Goal: Task Accomplishment & Management: Manage account settings

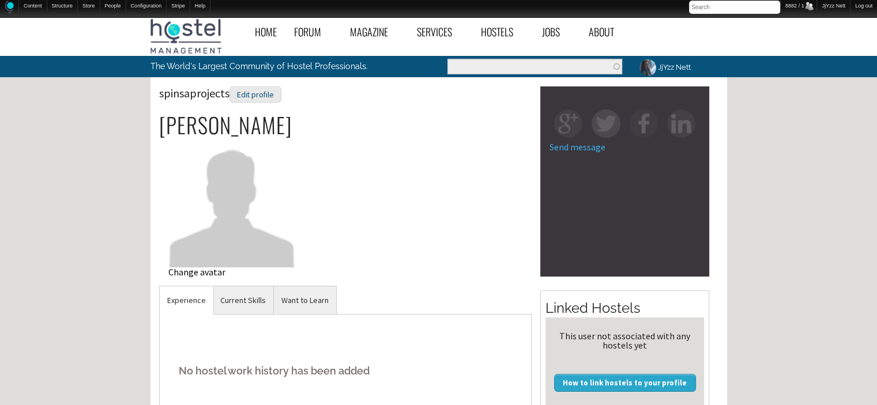
click at [233, 276] on div "Change avatar" at bounding box center [231, 271] width 127 height 9
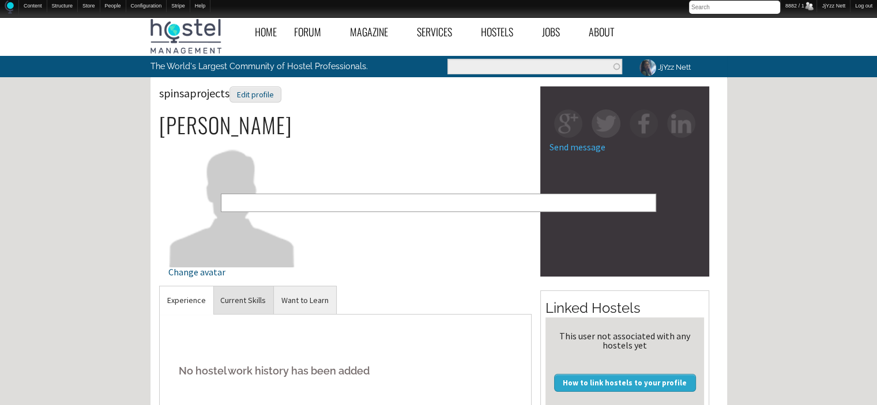
click at [240, 304] on link "Current Skills" at bounding box center [243, 300] width 61 height 28
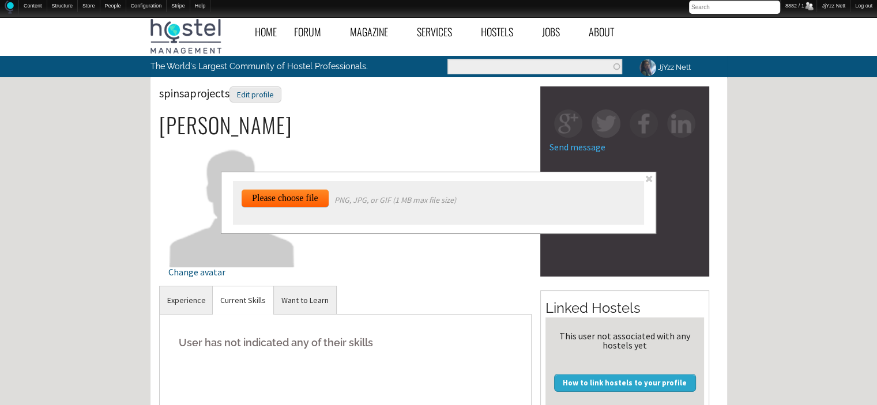
click at [650, 179] on span at bounding box center [649, 179] width 10 height 10
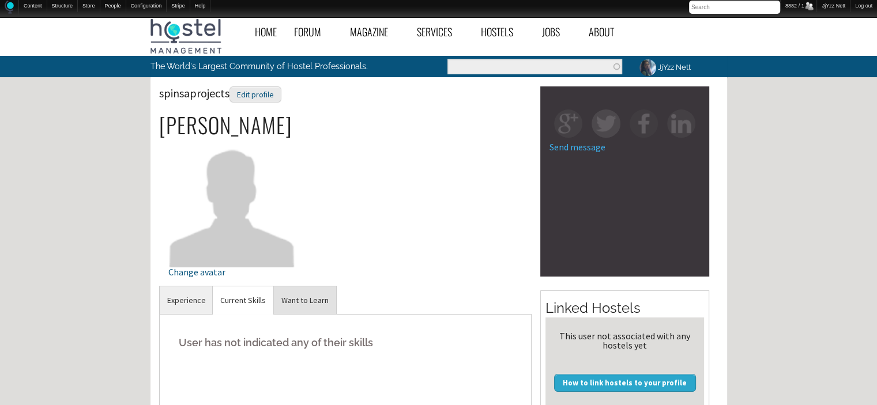
click at [300, 297] on link "Want to Learn" at bounding box center [305, 300] width 62 height 28
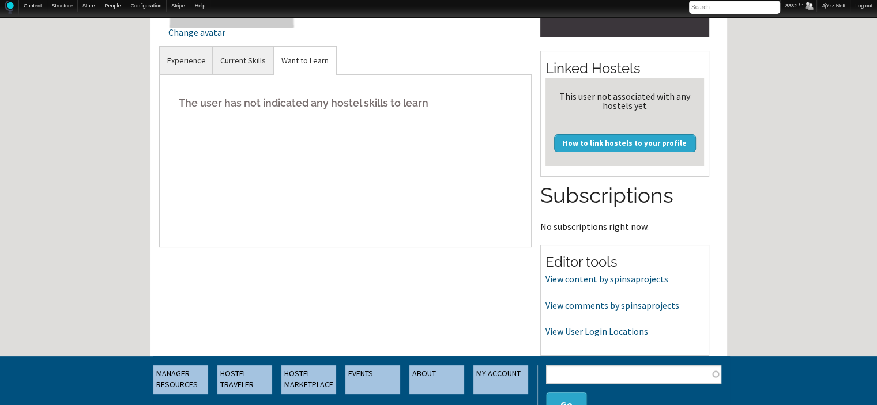
scroll to position [253, 0]
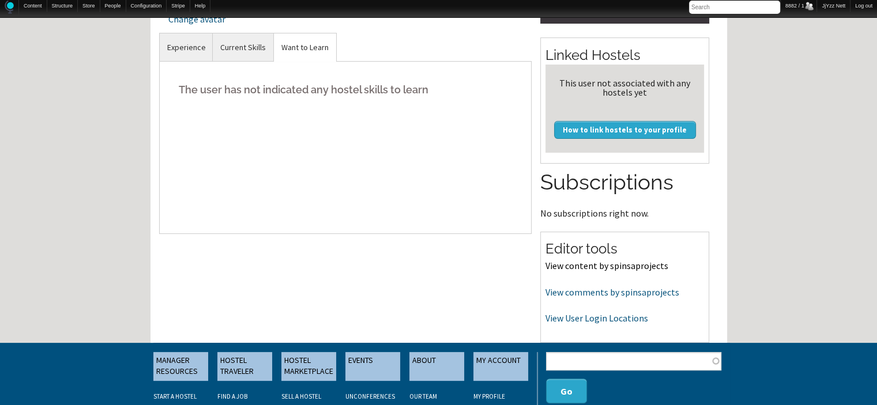
click at [560, 263] on link "View content by spinsaprojects" at bounding box center [606, 266] width 123 height 12
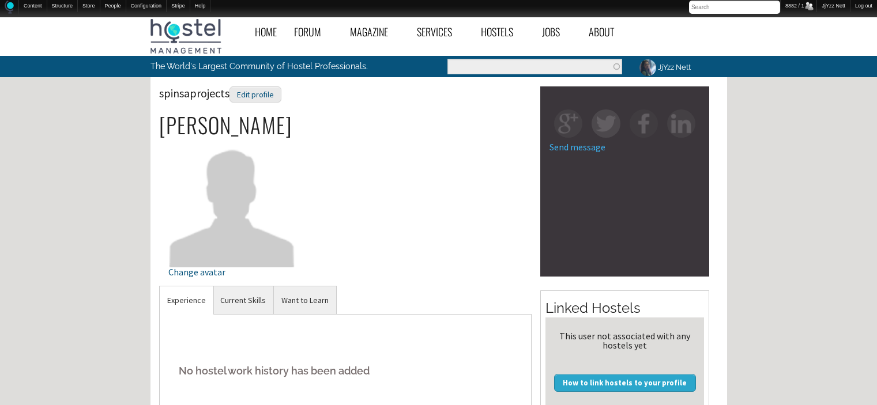
scroll to position [253, 0]
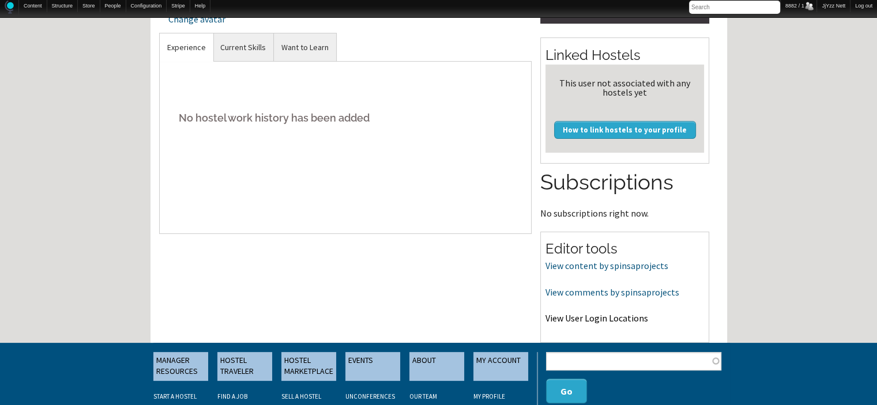
click at [567, 320] on link "View User Login Locations" at bounding box center [596, 318] width 103 height 12
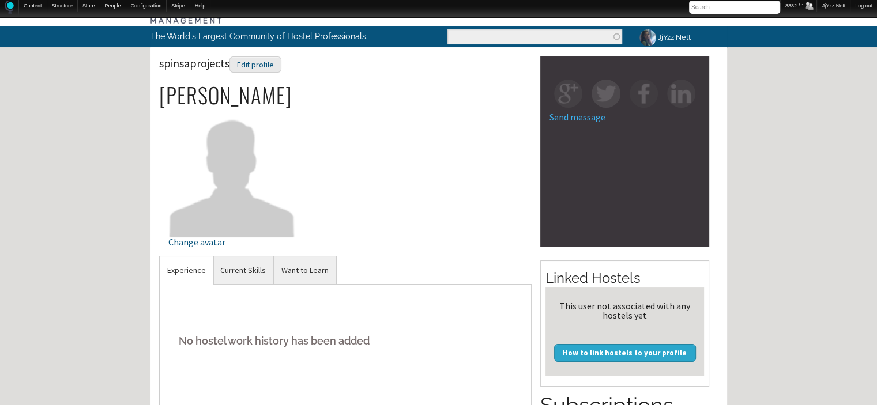
scroll to position [0, 0]
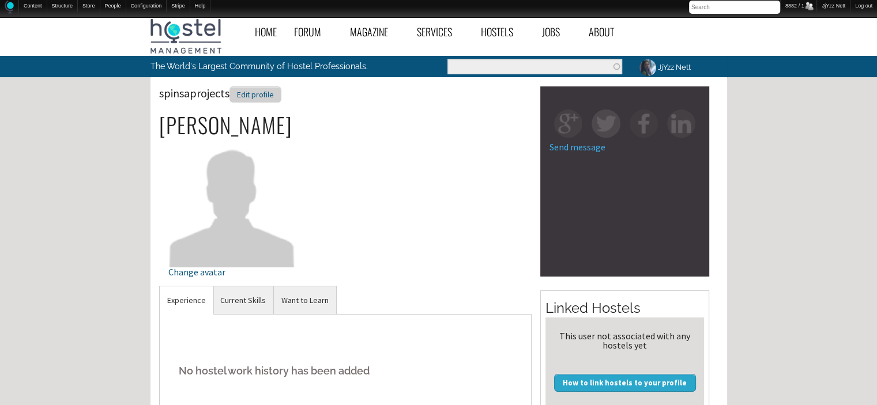
click at [251, 92] on div "Edit profile" at bounding box center [255, 94] width 52 height 17
click at [249, 292] on link "Current Skills" at bounding box center [243, 300] width 61 height 28
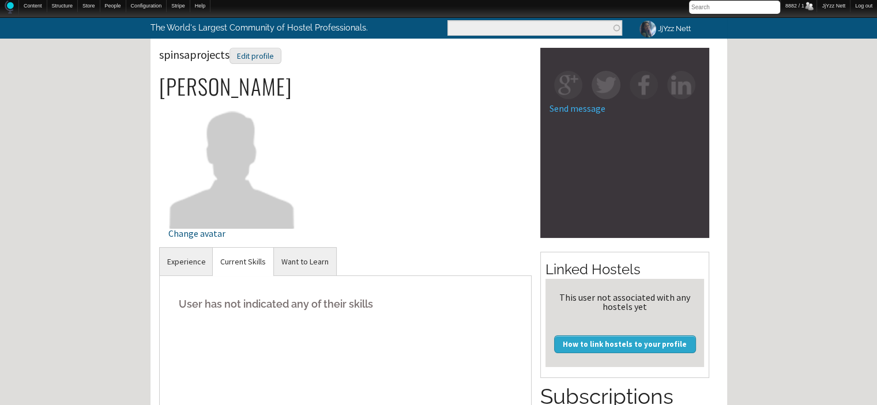
scroll to position [9, 0]
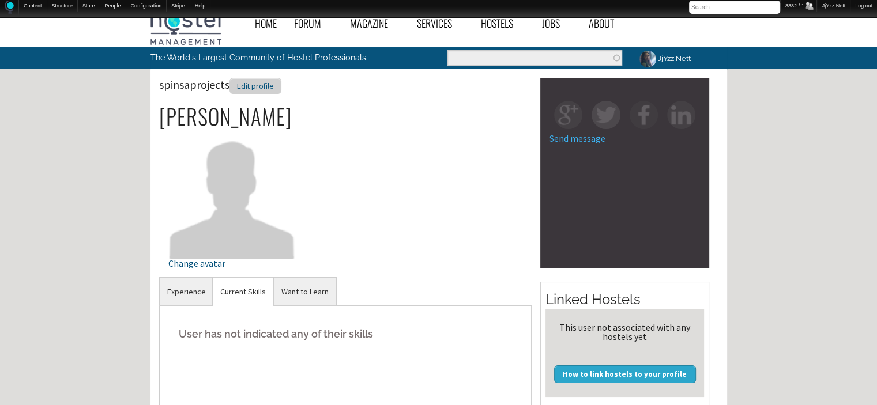
click at [267, 86] on div "Edit profile" at bounding box center [255, 86] width 52 height 17
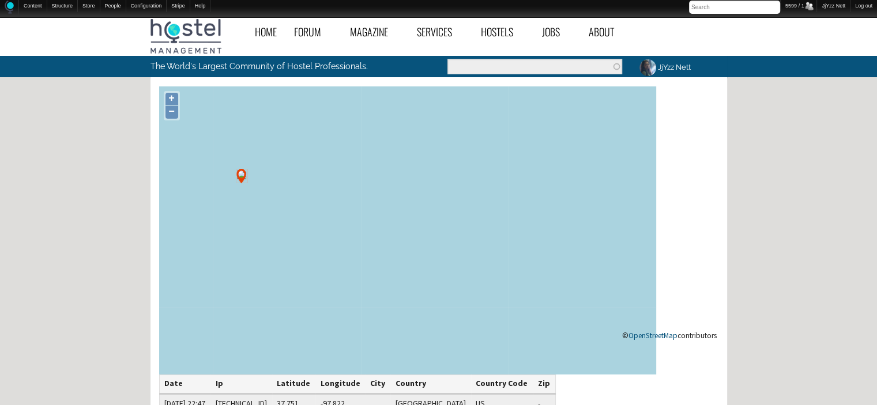
drag, startPoint x: 327, startPoint y: 265, endPoint x: 76, endPoint y: 180, distance: 264.7
click at [76, 180] on div "Home Forum « Back Forum Forums Index « Back Forums Index New Posts Recent Activ…" at bounding box center [438, 362] width 877 height 700
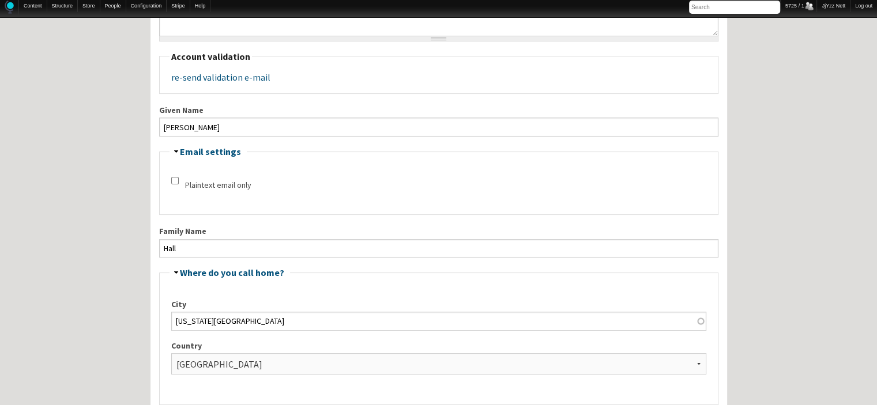
click at [251, 93] on fieldset "Account validation re-send validation e-mail" at bounding box center [438, 73] width 559 height 42
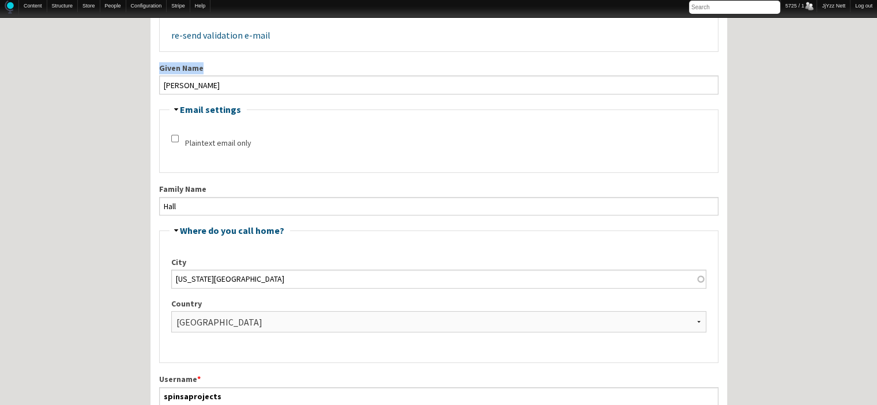
click at [251, 93] on div "Given Name [PERSON_NAME]" at bounding box center [438, 78] width 559 height 32
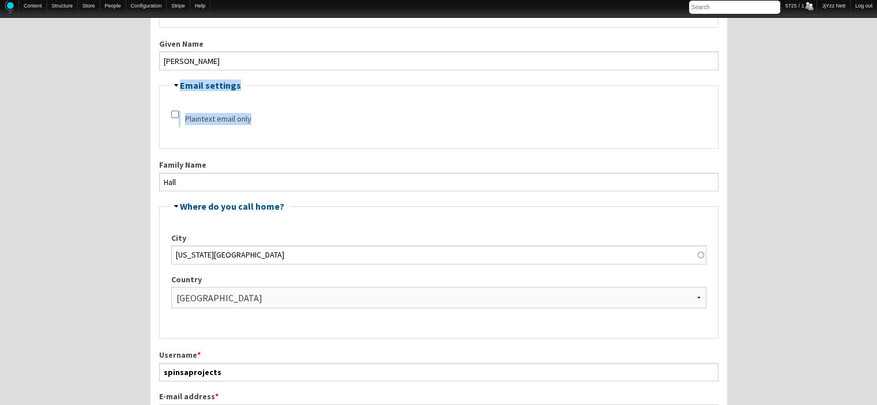
click at [251, 93] on fieldset "Hide Email settings Plaintext email only" at bounding box center [438, 115] width 559 height 68
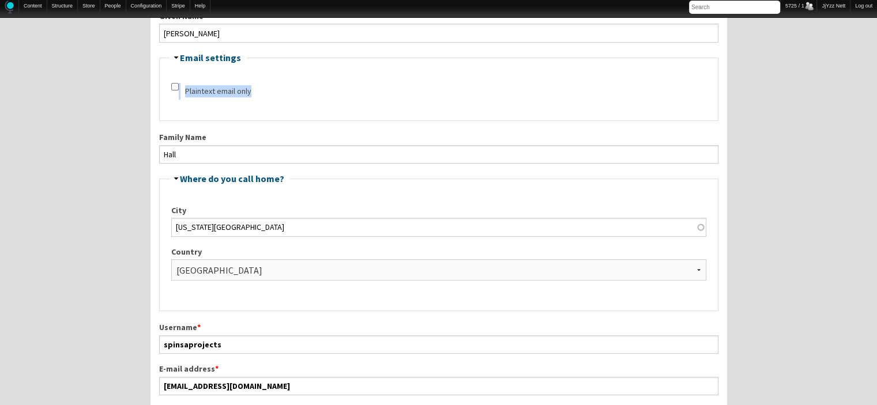
click at [251, 93] on fieldset "Hide Email settings Plaintext email only" at bounding box center [438, 87] width 559 height 68
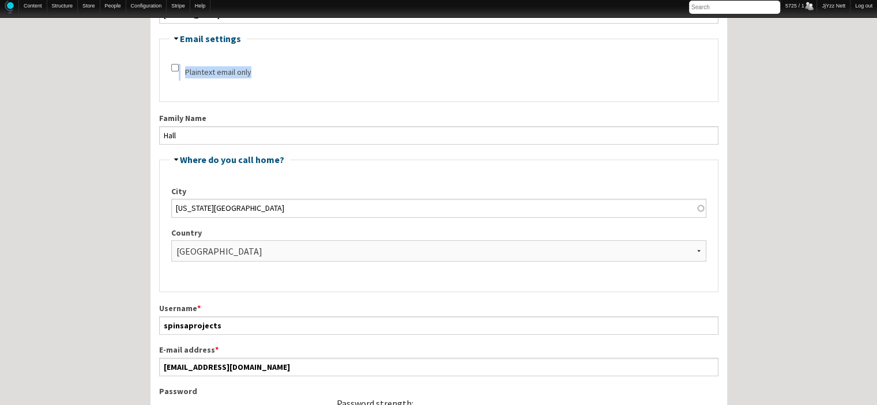
click at [251, 93] on fieldset "Hide Email settings Plaintext email only" at bounding box center [438, 68] width 559 height 68
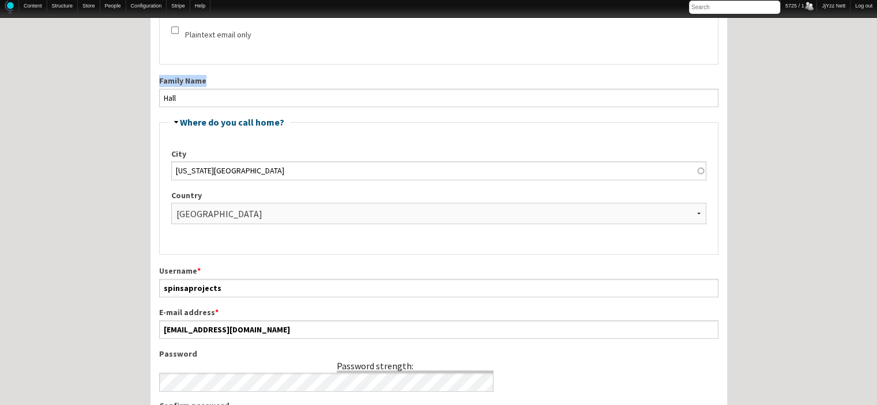
scroll to position [346, 0]
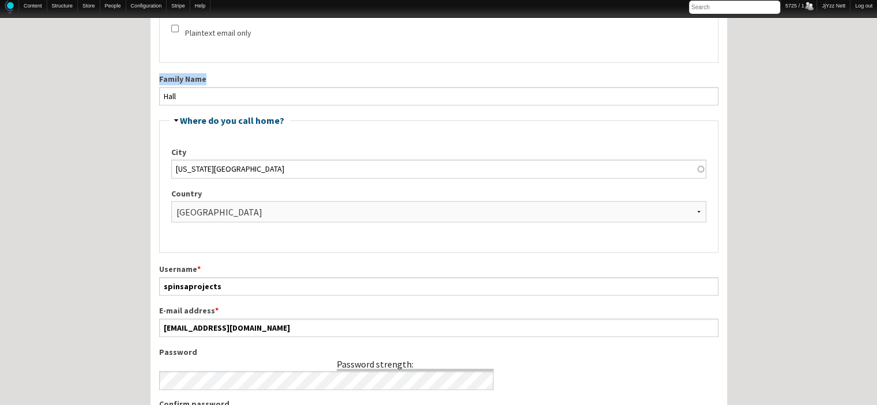
click at [251, 93] on div "Family Name [PERSON_NAME]" at bounding box center [438, 89] width 559 height 32
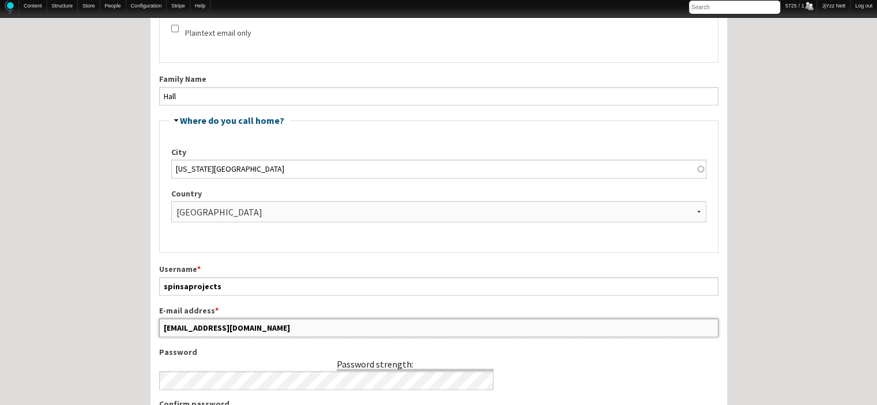
drag, startPoint x: 270, startPoint y: 321, endPoint x: 130, endPoint y: 329, distance: 139.7
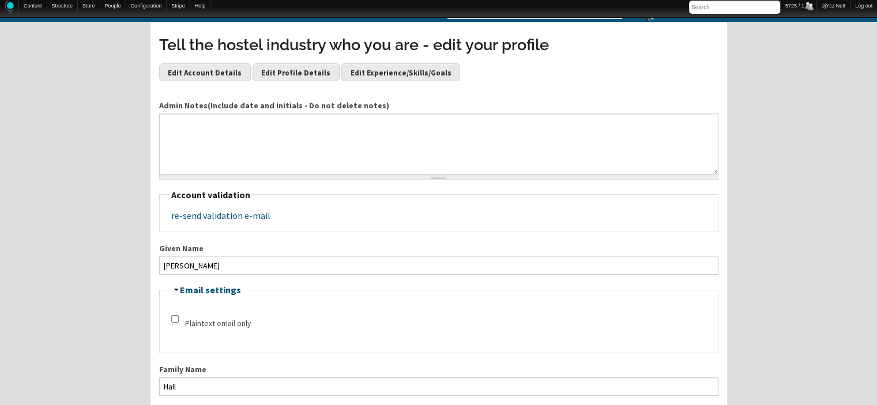
scroll to position [0, 0]
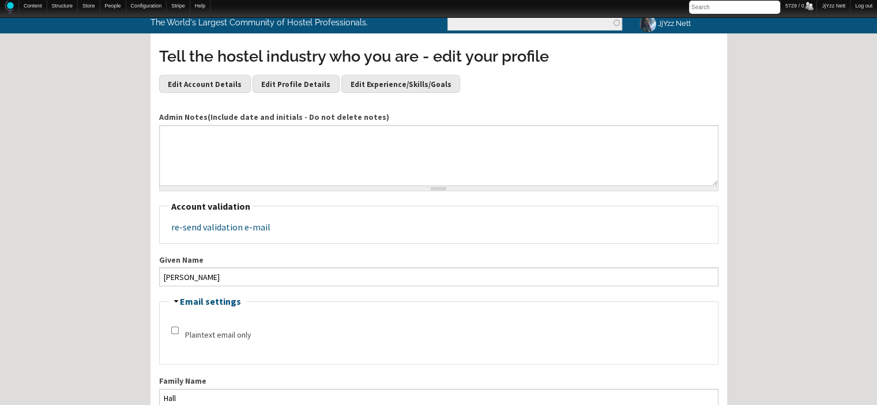
scroll to position [46, 0]
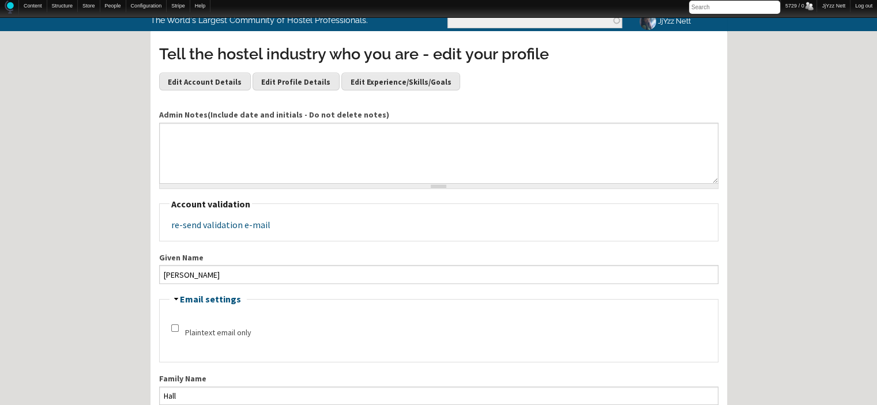
click at [569, 76] on div "Tell the hostel industry who you are - edit your profile Edit Account Details E…" at bounding box center [438, 71] width 559 height 56
